Goal: Navigation & Orientation: Find specific page/section

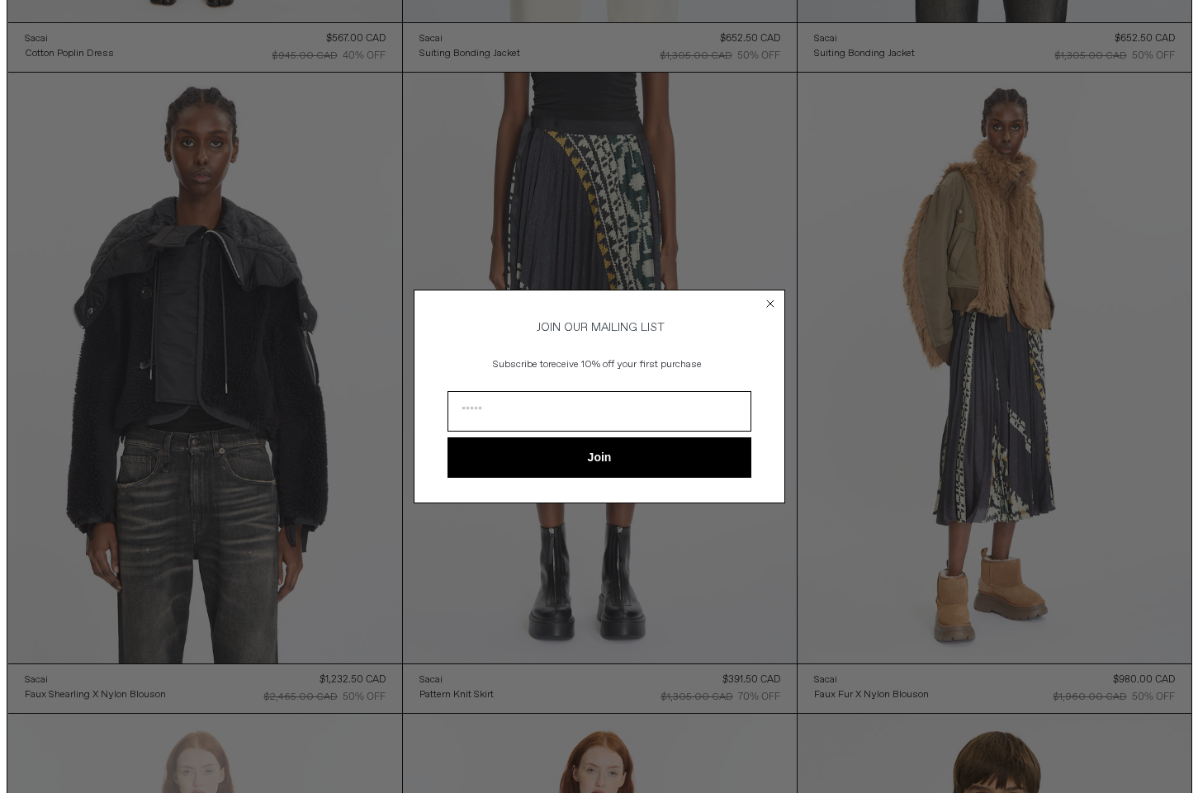
scroll to position [2735, 0]
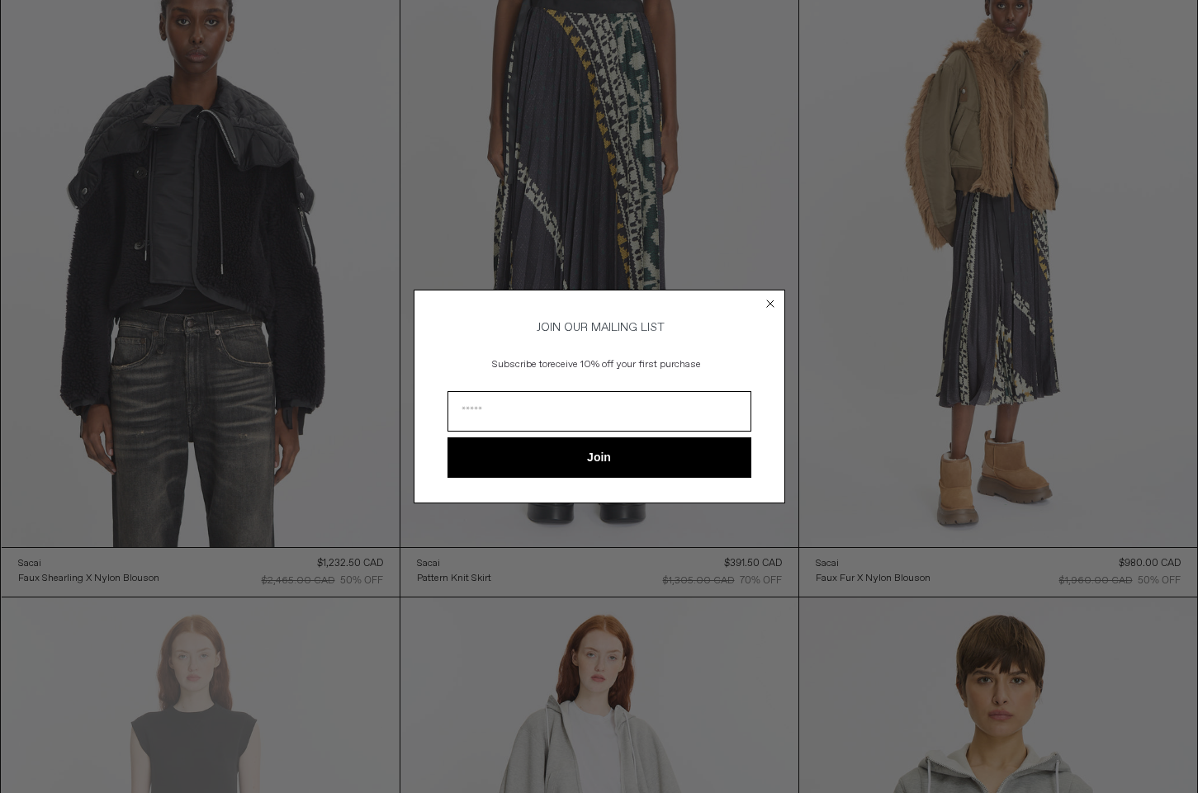
drag, startPoint x: 1194, startPoint y: 391, endPoint x: 1182, endPoint y: 740, distance: 348.6
click at [764, 296] on circle "Close dialog" at bounding box center [770, 304] width 16 height 16
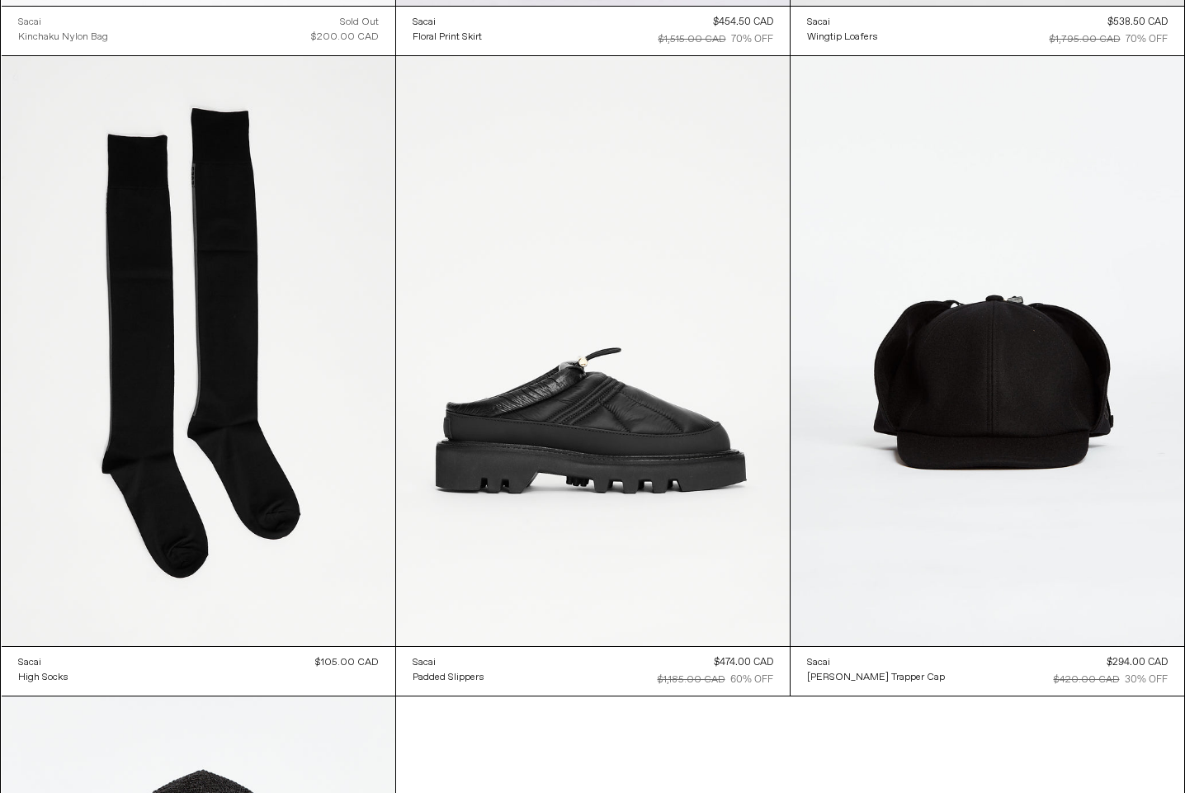
scroll to position [5135, 0]
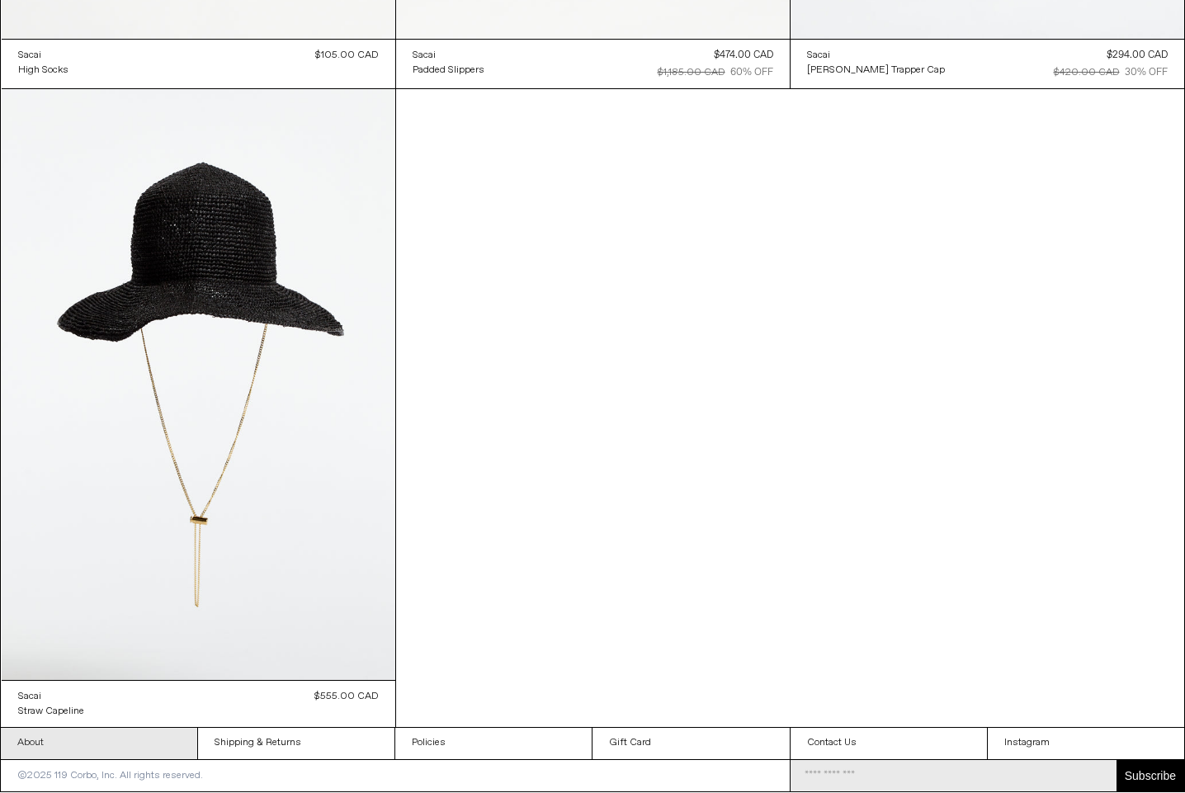
click at [27, 744] on link "About" at bounding box center [99, 743] width 196 height 31
